Goal: Download file/media

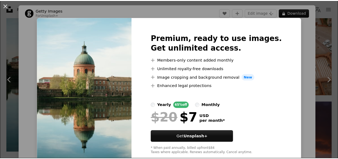
scroll to position [13, 0]
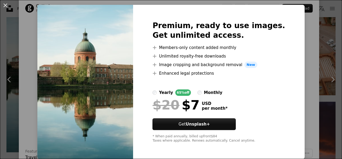
click at [300, 28] on div "An X shape Premium, ready to use images. Get unlimited access. A plus sign Memb…" at bounding box center [171, 79] width 342 height 159
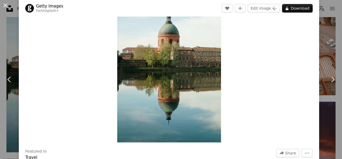
click at [5, 6] on button "An X shape" at bounding box center [5, 5] width 6 height 6
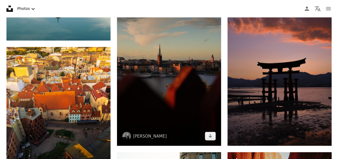
scroll to position [502, 0]
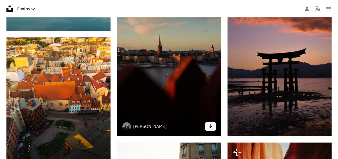
click at [213, 128] on link "Arrow pointing down" at bounding box center [210, 126] width 11 height 9
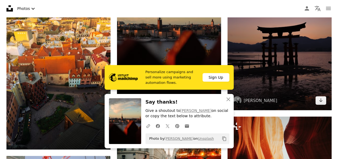
scroll to position [529, 0]
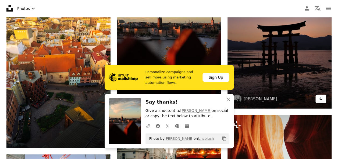
click at [324, 100] on link "Arrow pointing down" at bounding box center [320, 99] width 11 height 9
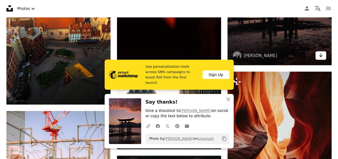
scroll to position [573, 0]
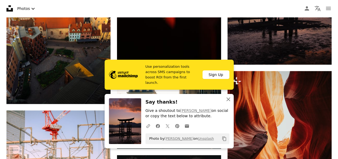
click at [226, 98] on icon "button" at bounding box center [228, 100] width 4 height 4
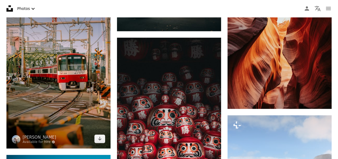
scroll to position [691, 0]
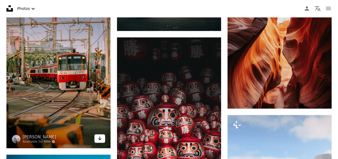
click at [103, 141] on link "Arrow pointing down" at bounding box center [99, 139] width 11 height 9
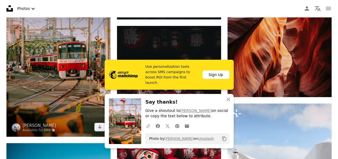
scroll to position [710, 0]
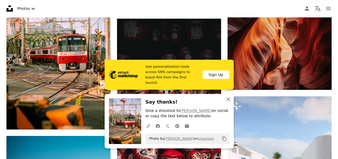
click at [229, 95] on button "An X shape Close" at bounding box center [228, 99] width 11 height 11
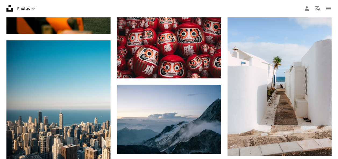
scroll to position [808, 0]
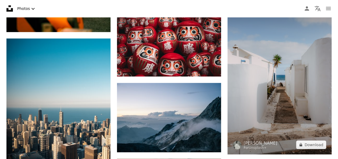
click at [263, 111] on img at bounding box center [279, 77] width 104 height 156
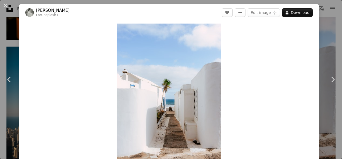
click at [10, 119] on div "An X shape Chevron left Chevron right [PERSON_NAME] For Unsplash+ A heart A plu…" at bounding box center [171, 79] width 342 height 159
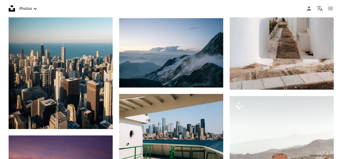
scroll to position [878, 0]
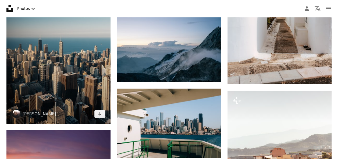
click at [38, 61] on img at bounding box center [58, 46] width 104 height 156
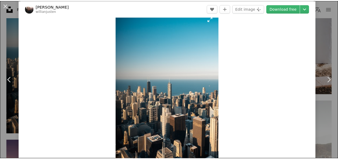
scroll to position [13, 0]
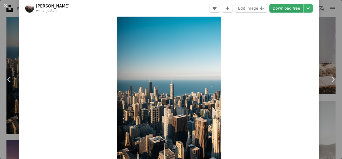
click at [282, 6] on link "Download free" at bounding box center [286, 8] width 34 height 9
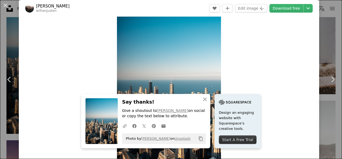
click at [13, 63] on link "Chevron left" at bounding box center [9, 80] width 19 height 52
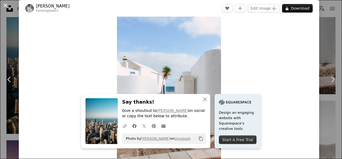
click at [3, 3] on button "An X shape" at bounding box center [5, 5] width 6 height 6
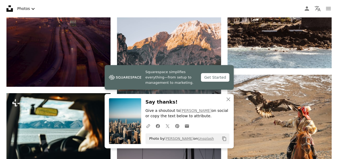
scroll to position [1057, 0]
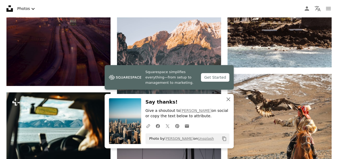
click at [228, 100] on icon "button" at bounding box center [228, 100] width 4 height 4
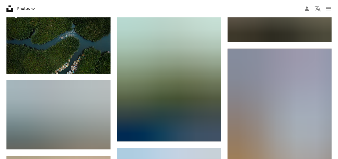
scroll to position [1362, 0]
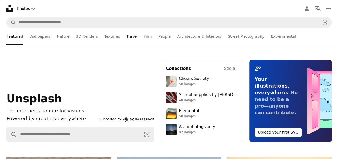
click at [126, 35] on link "Travel" at bounding box center [131, 36] width 11 height 17
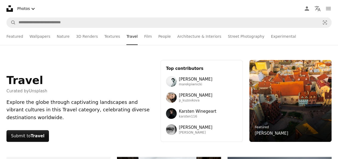
drag, startPoint x: 126, startPoint y: 35, endPoint x: 150, endPoint y: 46, distance: 26.5
click at [144, 36] on link "Film" at bounding box center [148, 36] width 8 height 17
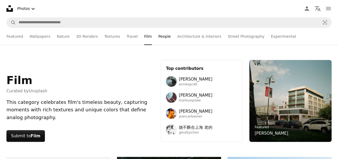
click at [158, 40] on link "People" at bounding box center [164, 36] width 13 height 17
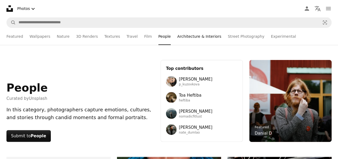
click at [177, 35] on link "Architecture & Interiors" at bounding box center [199, 36] width 44 height 17
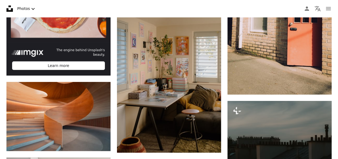
scroll to position [219, 0]
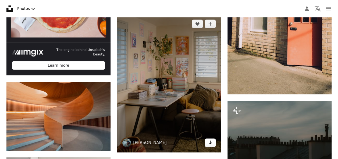
click at [212, 142] on icon "Arrow pointing down" at bounding box center [210, 143] width 4 height 6
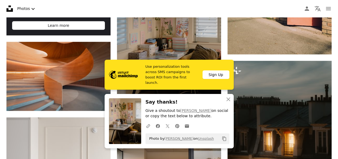
scroll to position [259, 0]
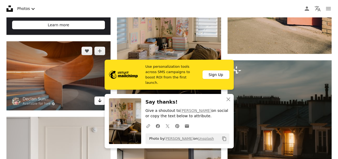
click at [103, 102] on link "Arrow pointing down" at bounding box center [99, 101] width 11 height 9
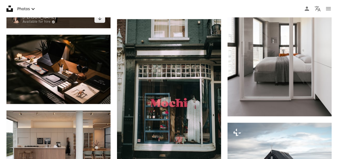
scroll to position [504, 0]
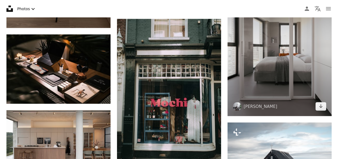
click at [320, 111] on img at bounding box center [279, 47] width 104 height 139
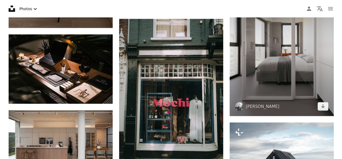
scroll to position [507, 0]
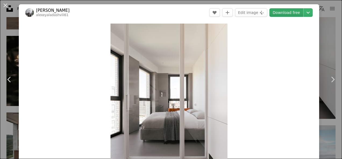
click at [280, 9] on link "Download free" at bounding box center [286, 12] width 34 height 9
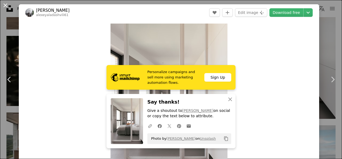
click at [6, 6] on button "An X shape" at bounding box center [5, 5] width 6 height 6
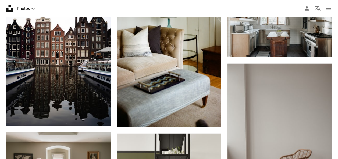
scroll to position [713, 0]
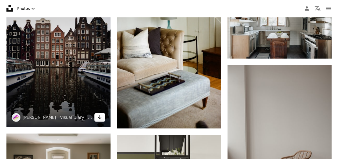
click at [99, 118] on icon "Download" at bounding box center [99, 118] width 3 height 4
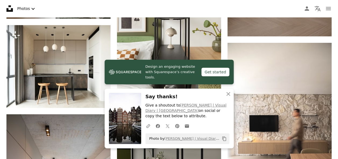
scroll to position [899, 0]
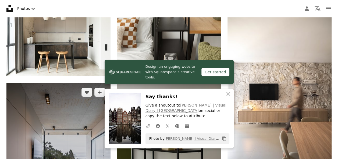
click at [22, 124] on img at bounding box center [58, 156] width 104 height 147
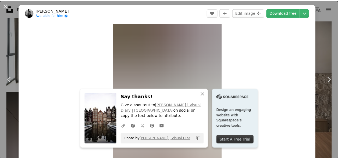
scroll to position [14, 0]
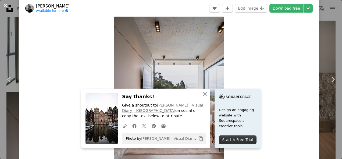
click at [5, 7] on button "An X shape" at bounding box center [5, 5] width 6 height 6
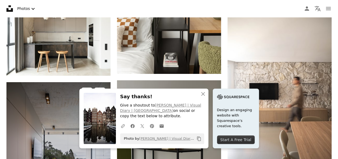
scroll to position [930, 0]
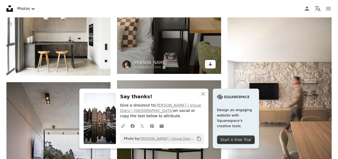
click at [209, 64] on icon "Arrow pointing down" at bounding box center [210, 64] width 4 height 6
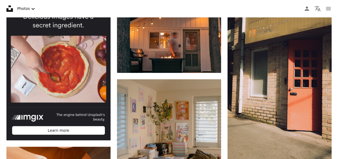
scroll to position [0, 0]
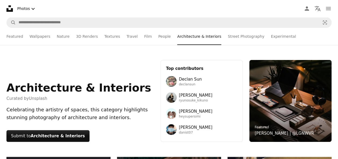
click at [300, 42] on ul "Featured Wallpapers Nature 3D Renders Textures Travel Film People Architecture …" at bounding box center [168, 36] width 325 height 17
click at [231, 37] on link "Street Photography" at bounding box center [245, 36] width 37 height 17
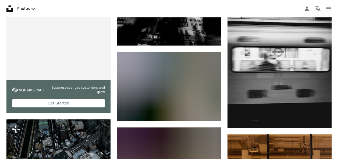
scroll to position [184, 0]
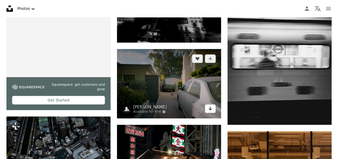
click at [209, 108] on icon "Arrow pointing down" at bounding box center [210, 109] width 4 height 6
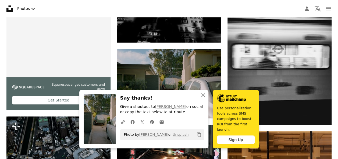
click at [201, 99] on icon "An X shape" at bounding box center [202, 95] width 6 height 6
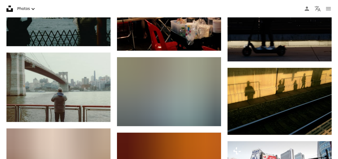
scroll to position [425, 0]
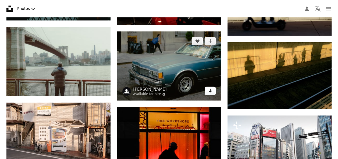
click at [208, 91] on icon "Arrow pointing down" at bounding box center [210, 91] width 4 height 6
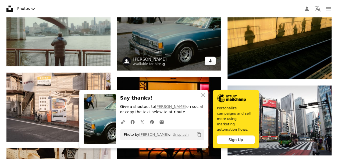
scroll to position [456, 0]
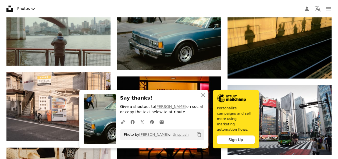
click at [204, 99] on icon "An X shape" at bounding box center [202, 95] width 6 height 6
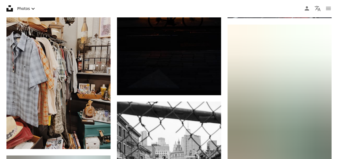
scroll to position [594, 0]
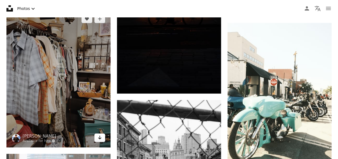
click at [101, 135] on icon "Arrow pointing down" at bounding box center [99, 138] width 4 height 6
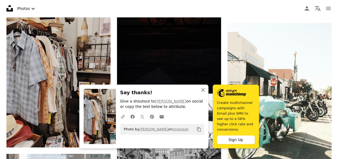
click at [199, 93] on icon "An X shape" at bounding box center [202, 90] width 6 height 6
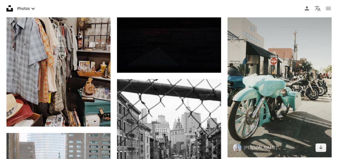
scroll to position [618, 0]
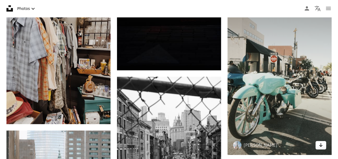
click at [321, 148] on icon "Arrow pointing down" at bounding box center [320, 145] width 4 height 6
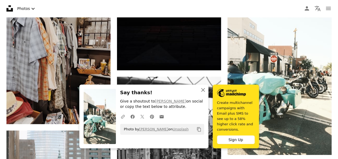
click at [201, 92] on icon "button" at bounding box center [203, 90] width 4 height 4
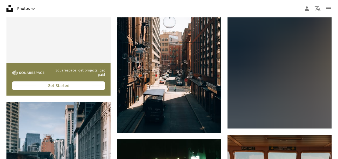
scroll to position [1107, 0]
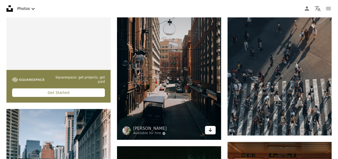
click at [207, 130] on link "Arrow pointing down" at bounding box center [210, 130] width 11 height 9
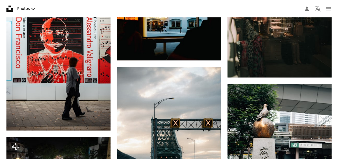
scroll to position [1407, 0]
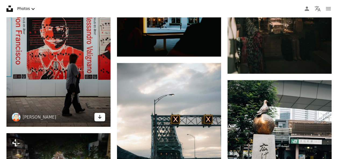
click at [99, 117] on icon "Download" at bounding box center [99, 117] width 3 height 4
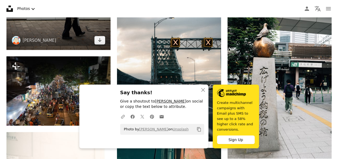
scroll to position [1485, 0]
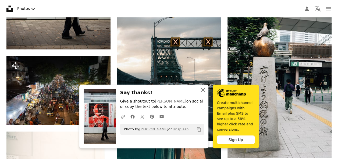
click at [201, 92] on icon "button" at bounding box center [203, 90] width 4 height 4
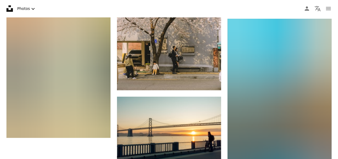
scroll to position [3128, 0]
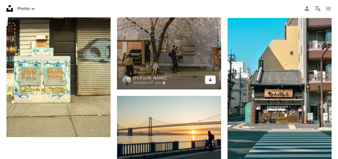
click at [212, 78] on icon "Arrow pointing down" at bounding box center [210, 80] width 4 height 6
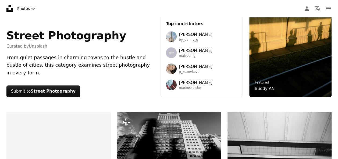
scroll to position [0, 0]
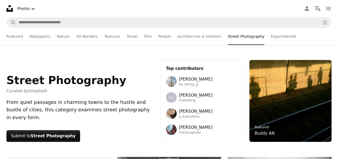
click at [311, 30] on ul "Featured Wallpapers Nature 3D Renders Textures Travel Film People Architecture …" at bounding box center [168, 36] width 325 height 17
click at [270, 33] on link "Experimental" at bounding box center [282, 36] width 25 height 17
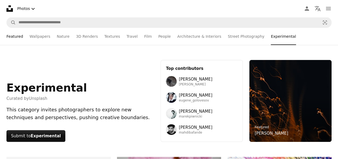
click at [15, 38] on link "Featured" at bounding box center [14, 36] width 17 height 17
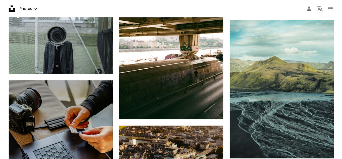
scroll to position [1353, 0]
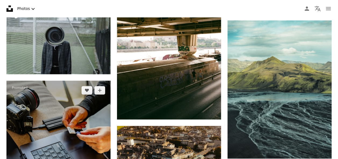
click at [21, 151] on img at bounding box center [58, 159] width 104 height 156
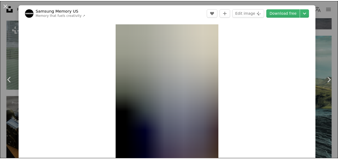
scroll to position [6, 0]
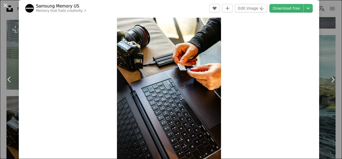
click at [9, 6] on button "An X shape" at bounding box center [5, 5] width 6 height 6
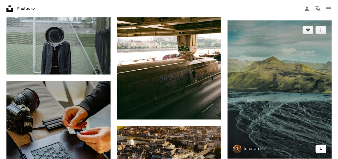
click at [320, 146] on icon "Arrow pointing down" at bounding box center [320, 149] width 4 height 6
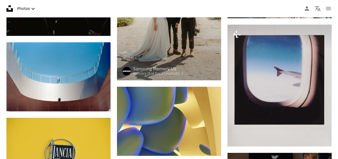
scroll to position [2001, 0]
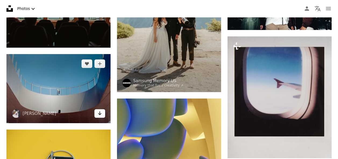
click at [100, 114] on icon "Arrow pointing down" at bounding box center [99, 113] width 4 height 6
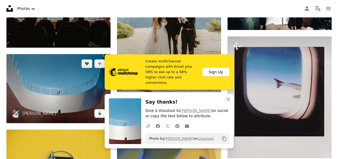
click at [100, 114] on icon "Arrow pointing down" at bounding box center [99, 113] width 4 height 6
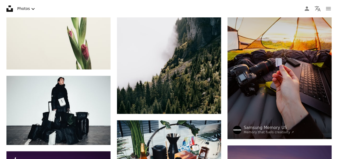
scroll to position [2371, 0]
